Goal: Task Accomplishment & Management: Manage account settings

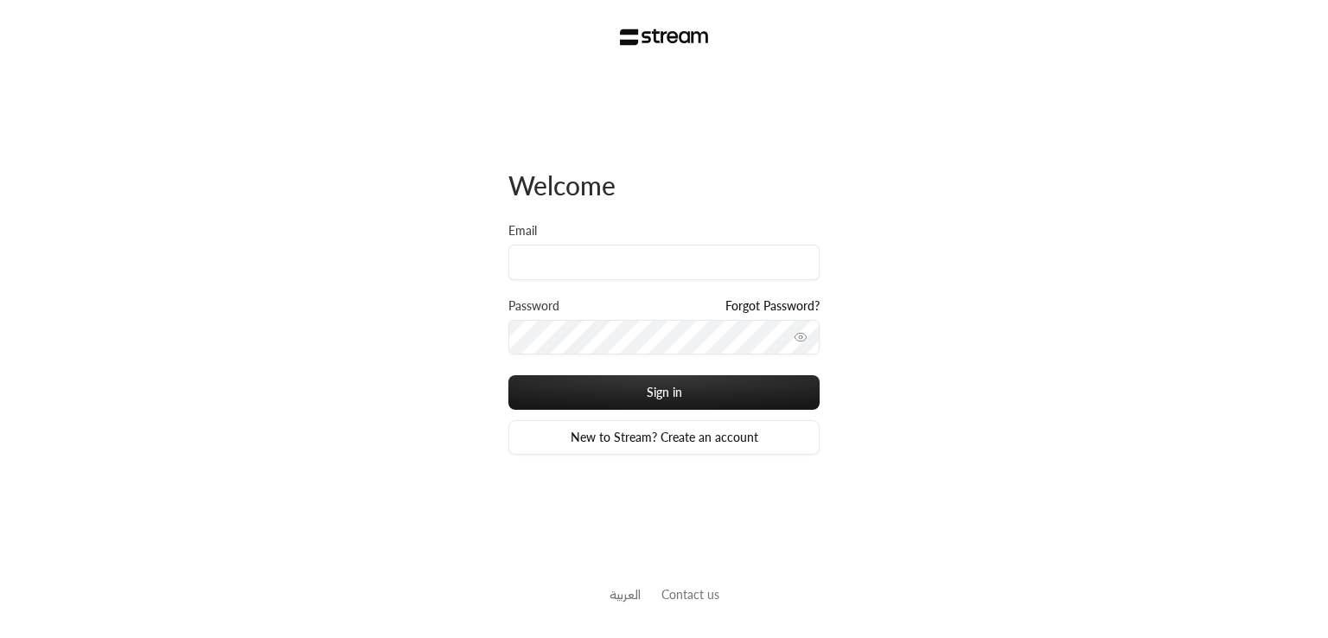
click at [577, 279] on div "Email" at bounding box center [663, 259] width 311 height 75
click at [570, 270] on input "Email" at bounding box center [663, 262] width 311 height 35
type input "[PERSON_NAME][EMAIL_ADDRESS][DOMAIN_NAME]"
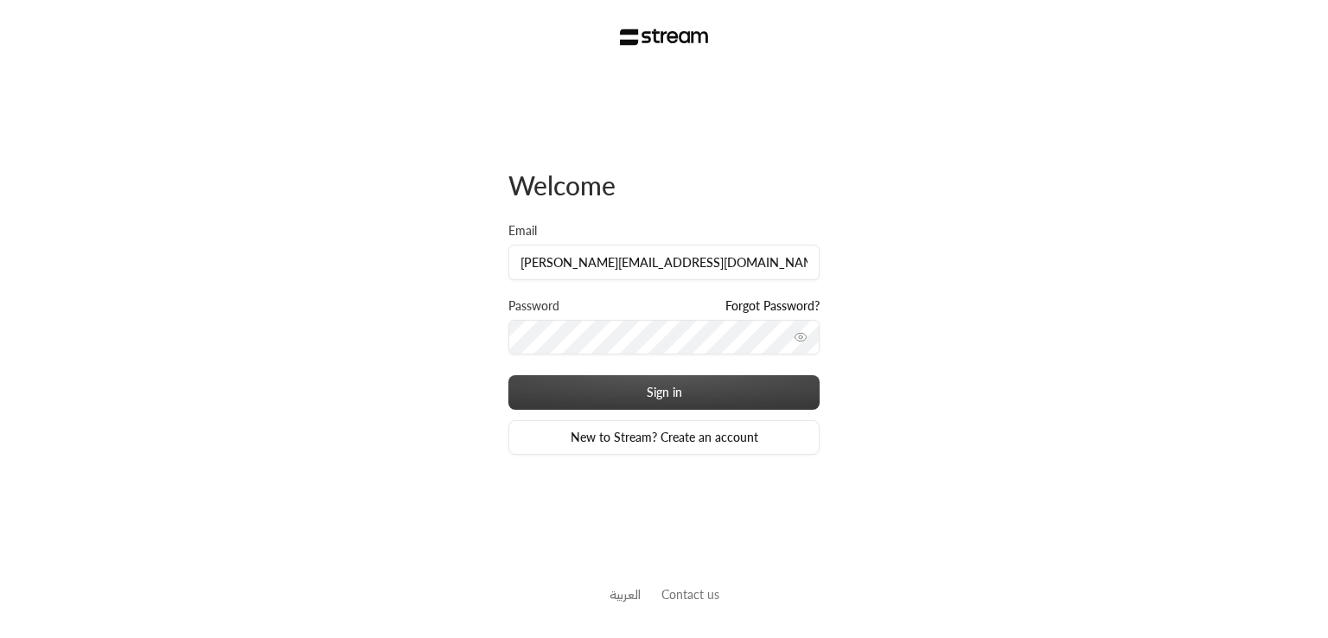
click at [684, 398] on button "Sign in" at bounding box center [663, 392] width 311 height 35
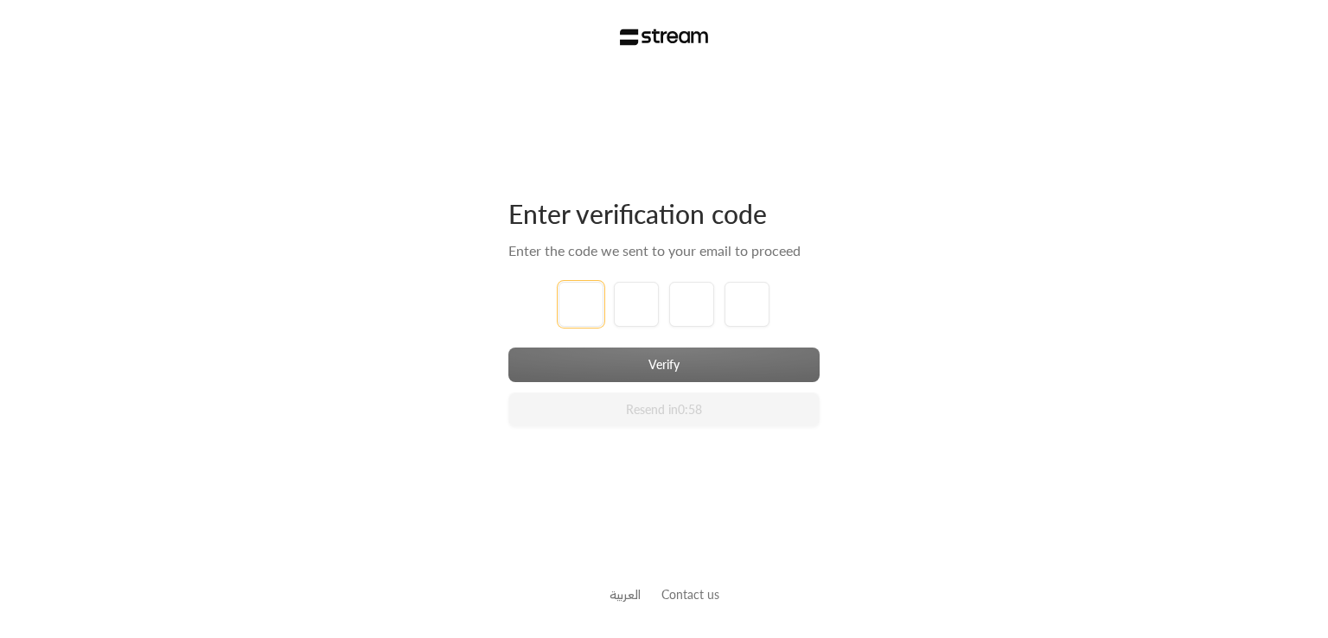
type input "1"
type input "2"
type input "3"
type input "4"
